Goal: Information Seeking & Learning: Learn about a topic

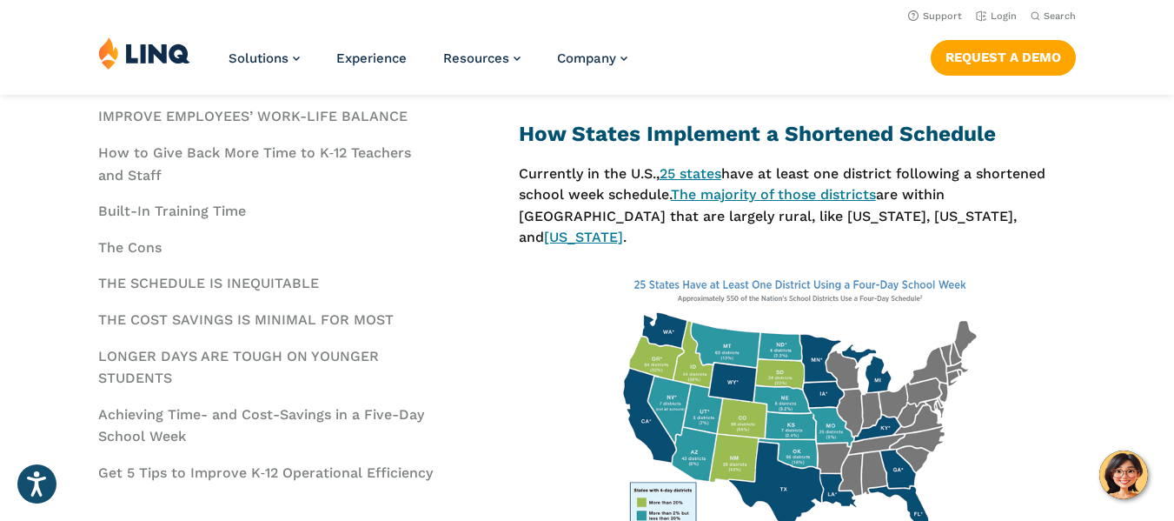
scroll to position [905, 0]
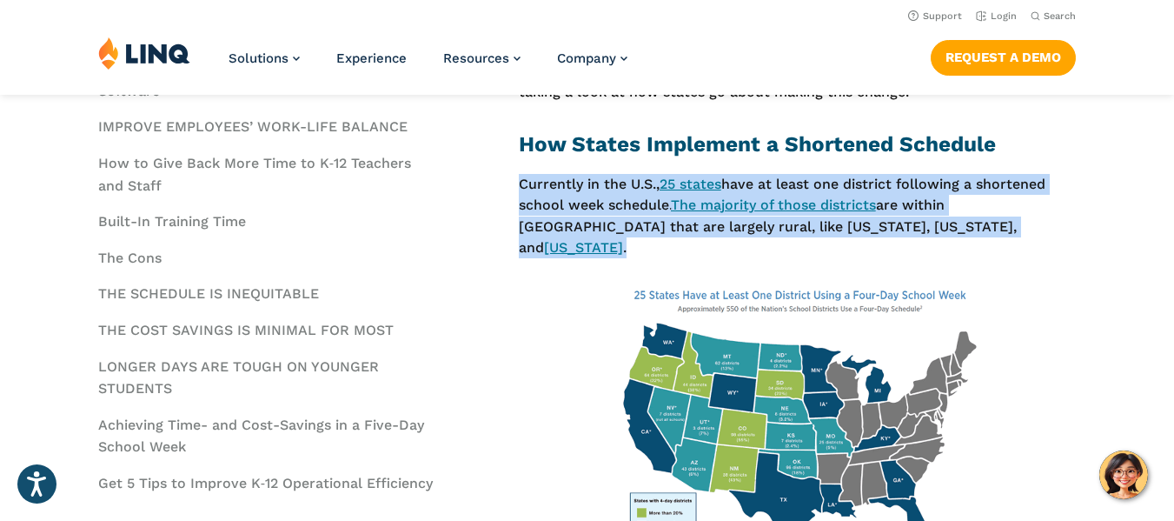
drag, startPoint x: 522, startPoint y: 184, endPoint x: 929, endPoint y: 226, distance: 409.8
click at [929, 226] on p "Currently in the U.S., 25 states have at least one district following a shorten…" at bounding box center [798, 216] width 558 height 84
copy p "Currently in the U.S., 25 states have at least one district following a shorten…"
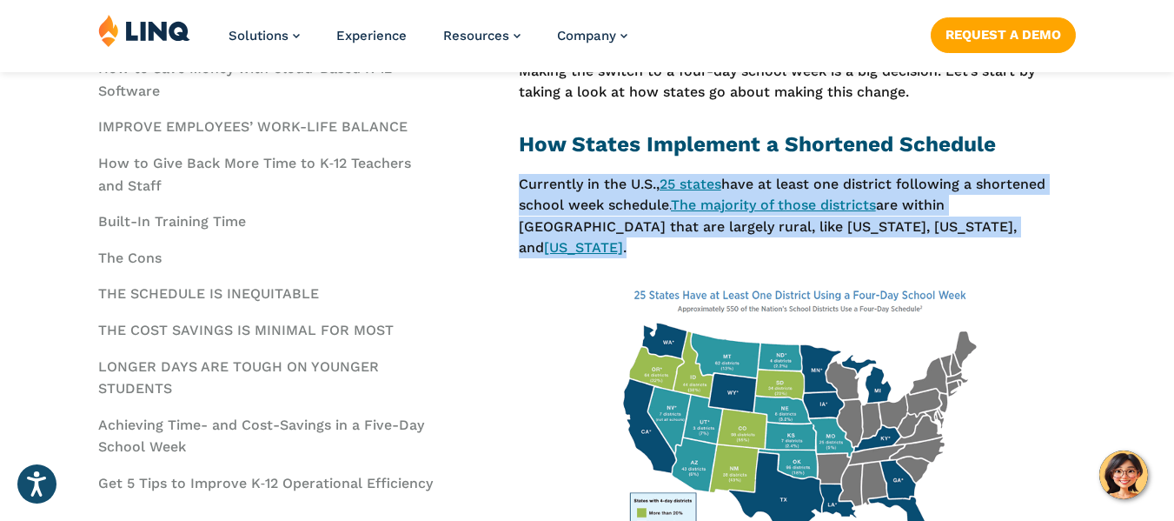
scroll to position [1000, 0]
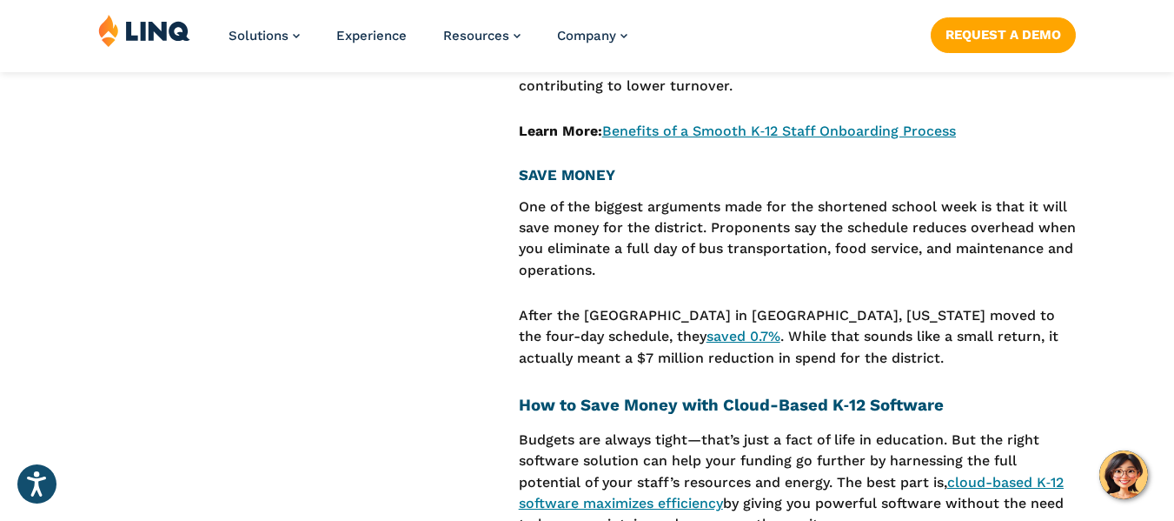
scroll to position [2884, 0]
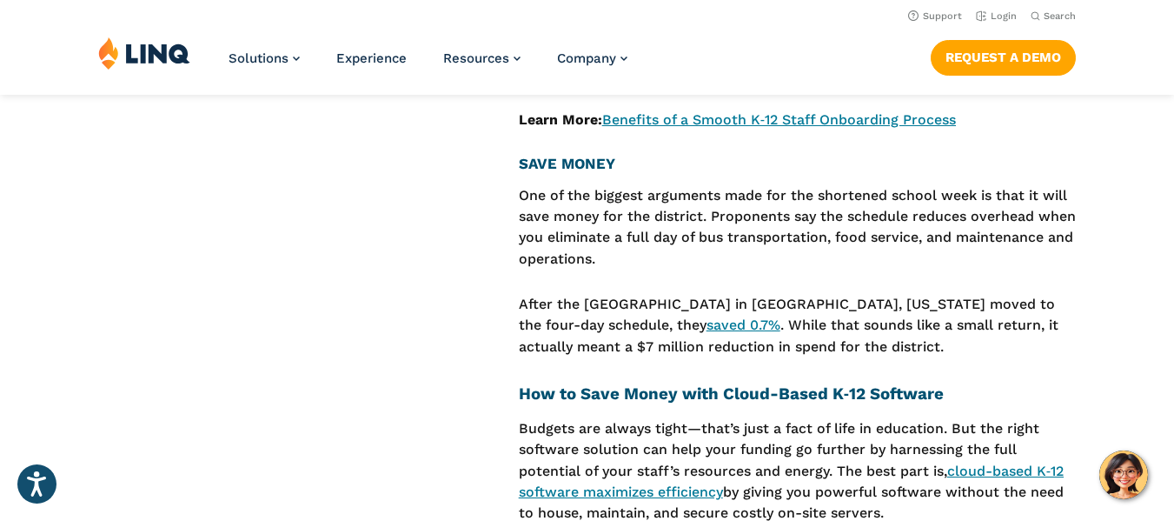
drag, startPoint x: 519, startPoint y: 159, endPoint x: 906, endPoint y: 308, distance: 414.4
click at [906, 308] on div "The concept of a four-day school week keeps gaining traction as it’s adopted ac…" at bounding box center [798, 257] width 558 height 4941
copy div "One of the biggest arguments made for the shortened school week is that it will…"
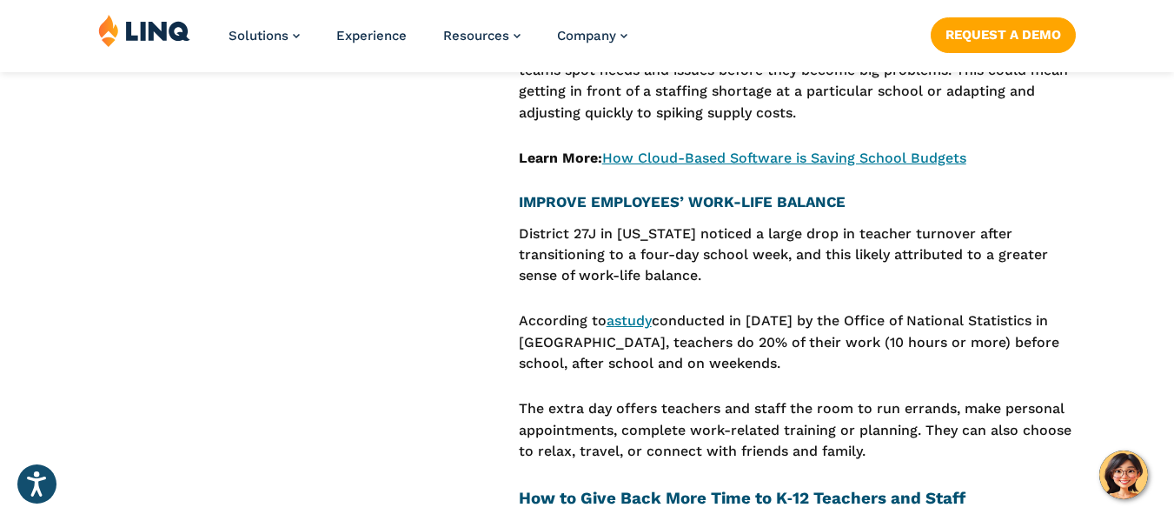
scroll to position [3394, 0]
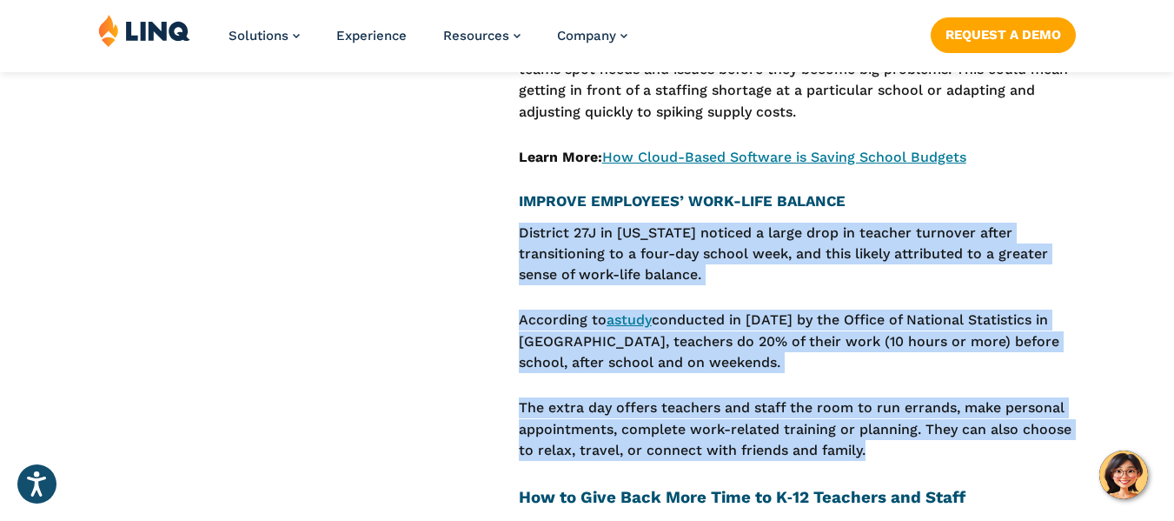
drag, startPoint x: 521, startPoint y: 196, endPoint x: 885, endPoint y: 423, distance: 429.5
click at [755, 330] on p "According to a study conducted in [DATE] by the Office of National Statistics i…" at bounding box center [798, 340] width 558 height 63
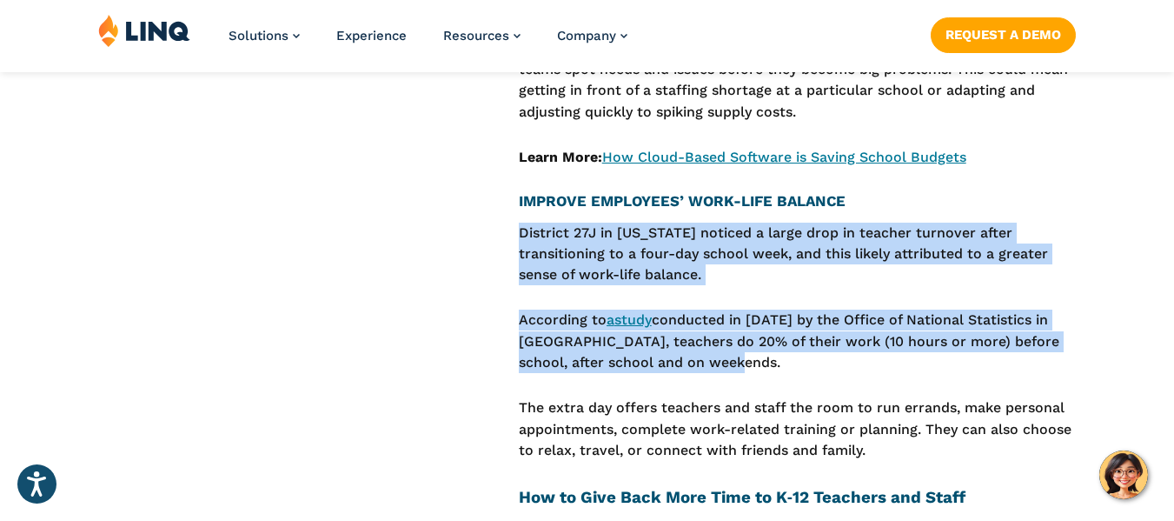
drag, startPoint x: 522, startPoint y: 196, endPoint x: 748, endPoint y: 326, distance: 260.5
copy div "District 27J in [US_STATE] noticed a large drop in teacher turnover after trans…"
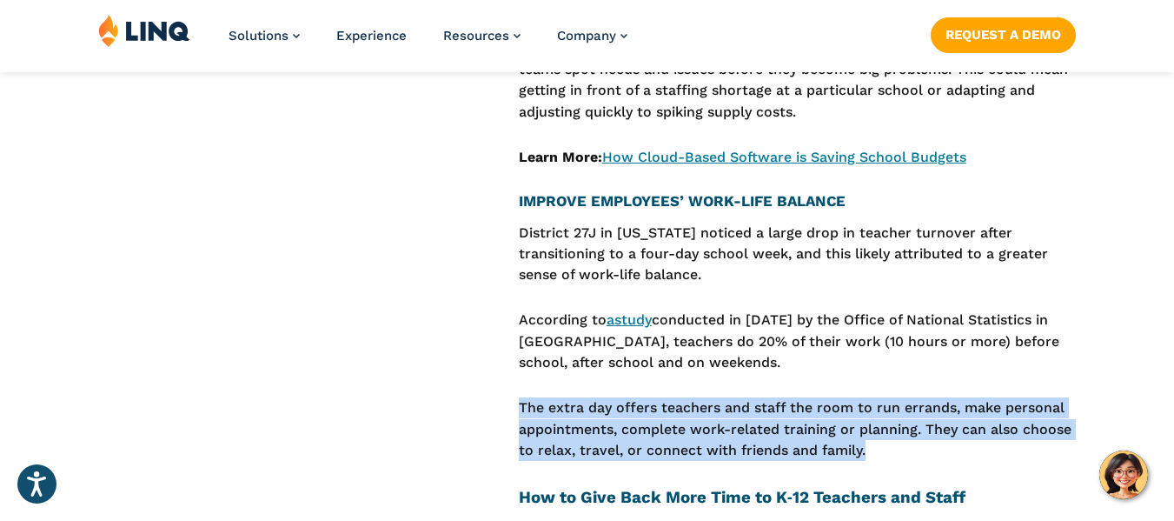
drag, startPoint x: 522, startPoint y: 373, endPoint x: 879, endPoint y: 426, distance: 361.2
click at [879, 426] on p "The extra day offers teachers and staff the room to run errands, make personal …" at bounding box center [798, 428] width 558 height 63
copy p "The extra day offers teachers and staff the room to run errands, make personal …"
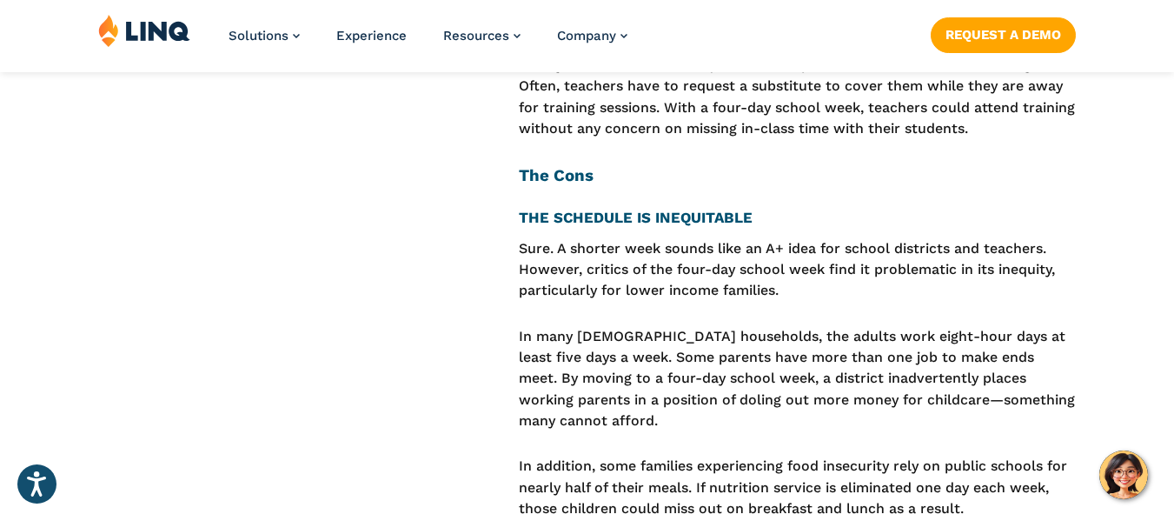
scroll to position [4177, 0]
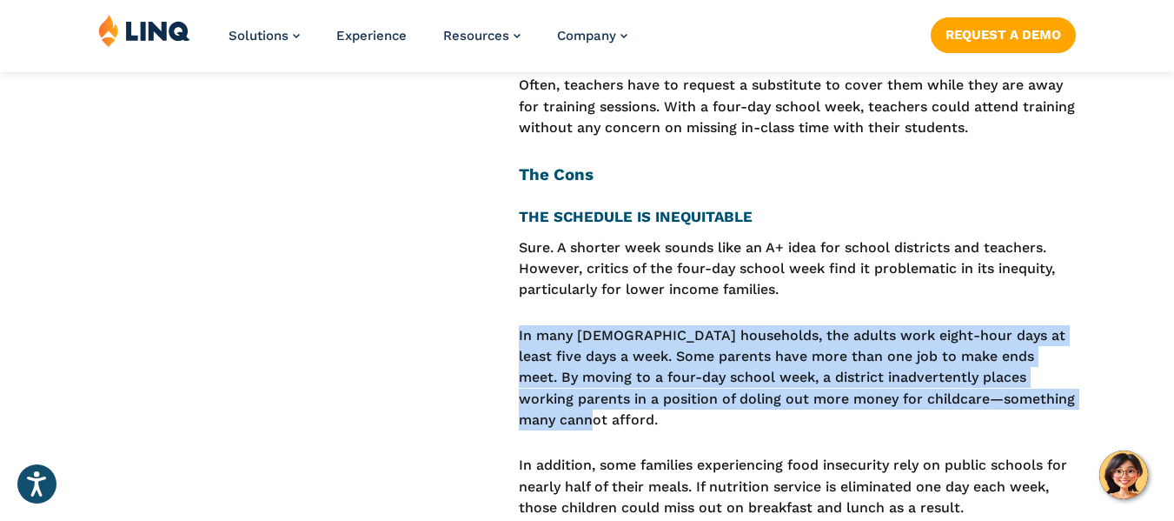
drag, startPoint x: 519, startPoint y: 304, endPoint x: 1106, endPoint y: 358, distance: 589.2
copy p "In many [DEMOGRAPHIC_DATA] households, the adults work eight-hour days at least…"
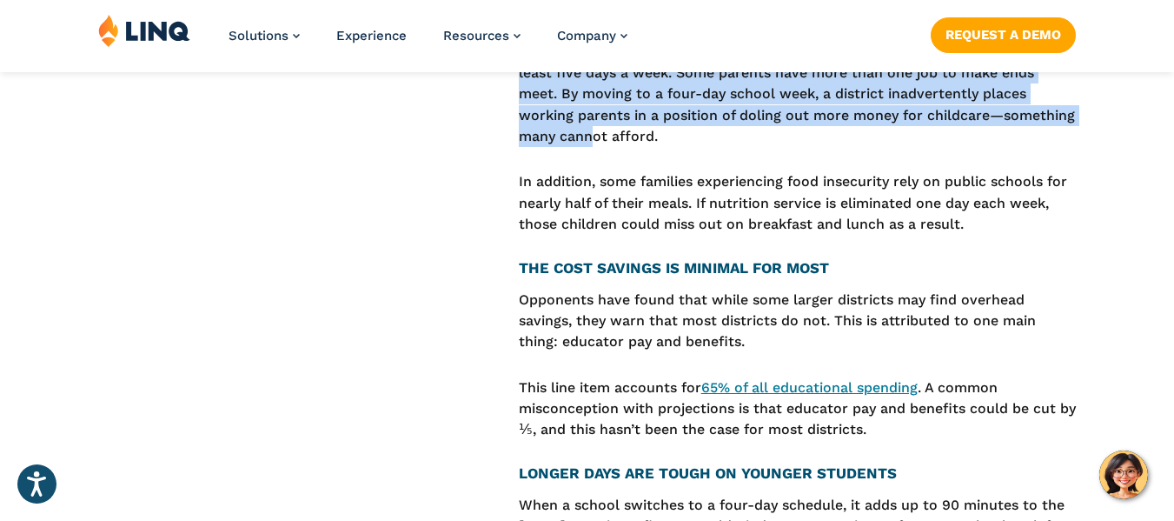
scroll to position [4461, 0]
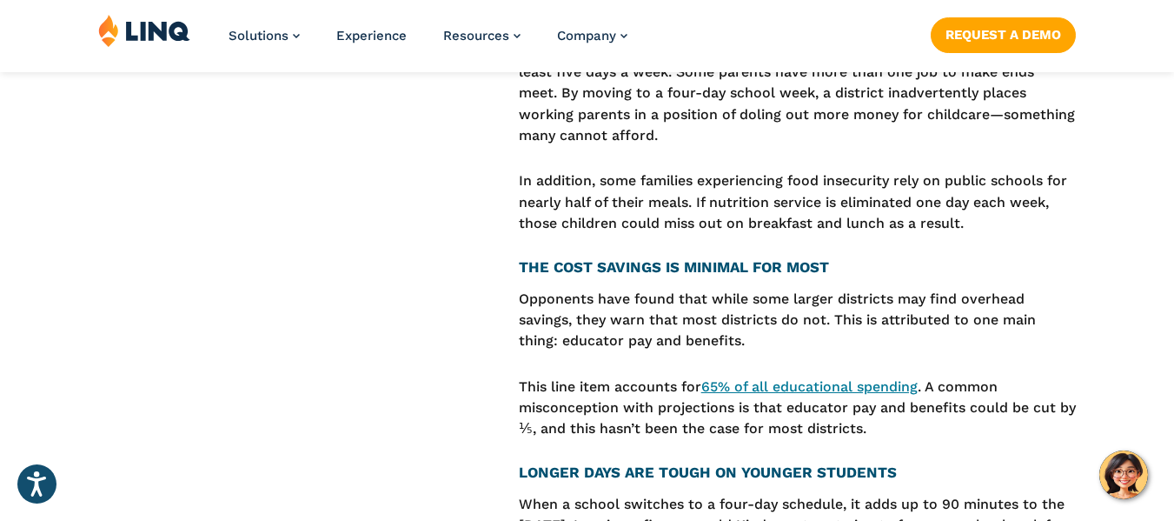
click at [665, 289] on p "Opponents have found that while some larger districts may find overhead savings…" at bounding box center [798, 320] width 558 height 63
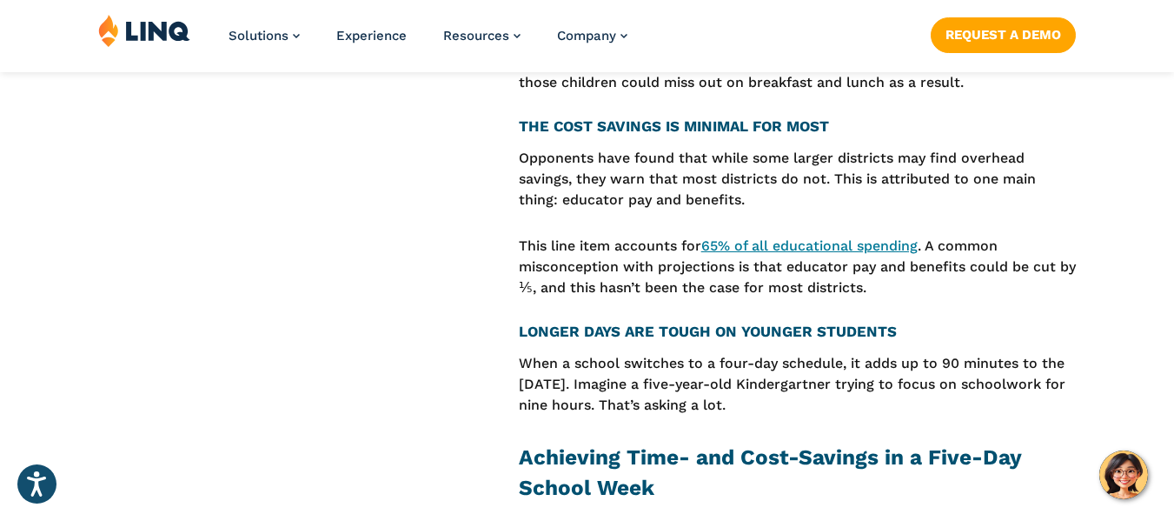
scroll to position [4609, 0]
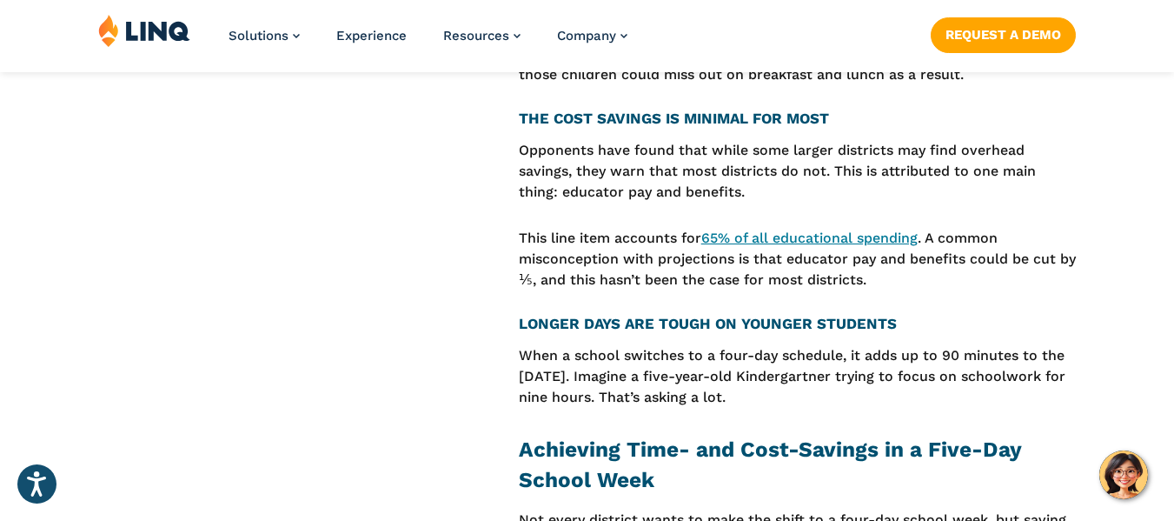
drag, startPoint x: 520, startPoint y: 296, endPoint x: 752, endPoint y: 348, distance: 237.7
click at [752, 348] on p "When a school switches to a four-day schedule, it adds up to 90 minutes to the …" at bounding box center [798, 376] width 558 height 63
copy p "When a school switches to a four-day schedule, it adds up to 90 minutes to the …"
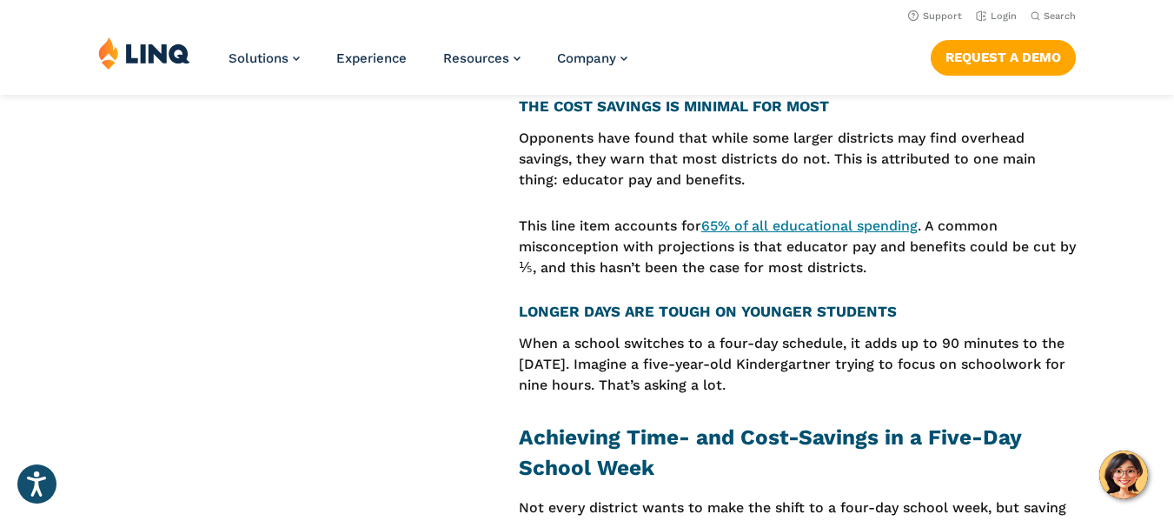
scroll to position [4621, 0]
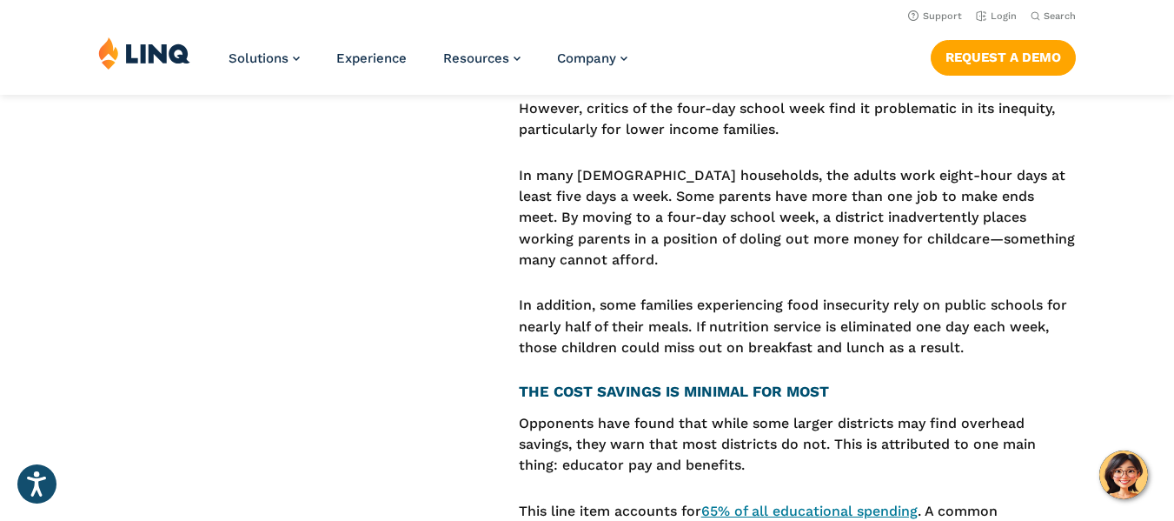
scroll to position [4332, 0]
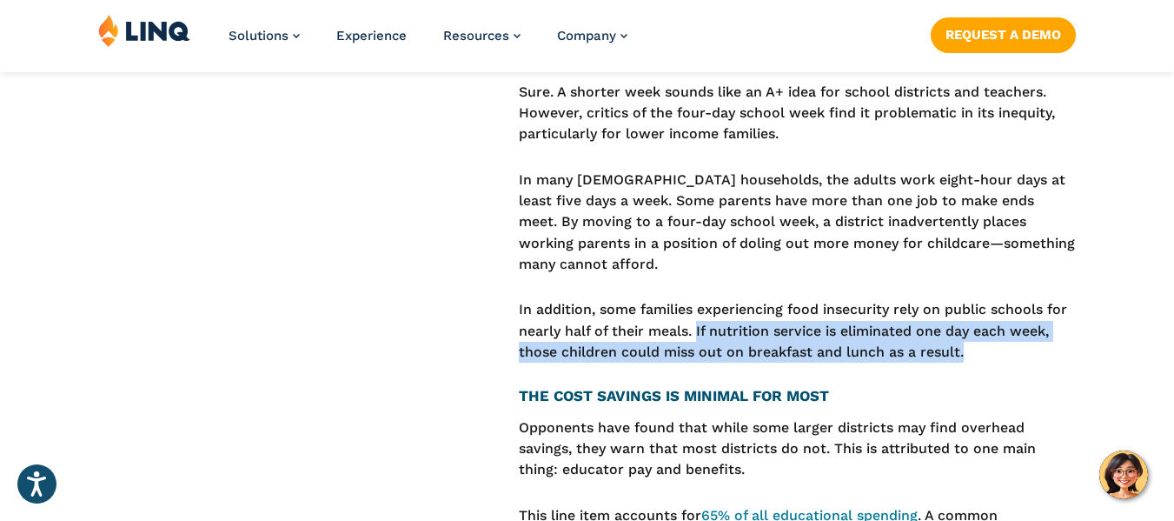
drag, startPoint x: 699, startPoint y: 276, endPoint x: 983, endPoint y: 305, distance: 285.7
click at [983, 305] on p "In addition, some families experiencing food insecurity rely on public schools …" at bounding box center [798, 330] width 558 height 63
copy p "If nutrition service is eliminated one day each week, those children could miss…"
